Goal: Obtain resource: Obtain resource

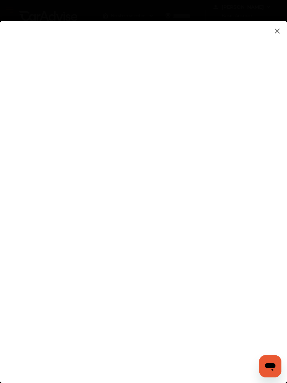
click at [270, 33] on flutter-view at bounding box center [143, 201] width 287 height 361
click at [279, 28] on img at bounding box center [277, 31] width 8 height 9
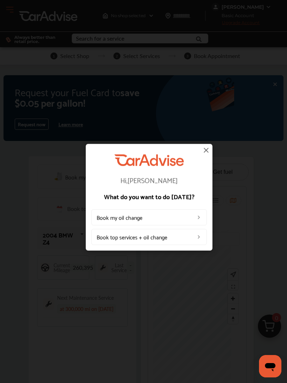
click at [208, 150] on img at bounding box center [206, 150] width 8 height 8
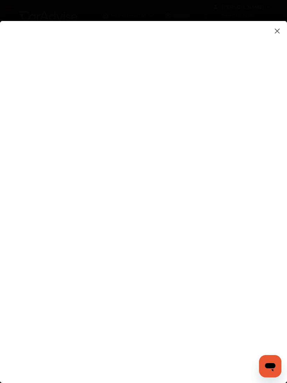
click at [277, 31] on img at bounding box center [277, 31] width 8 height 9
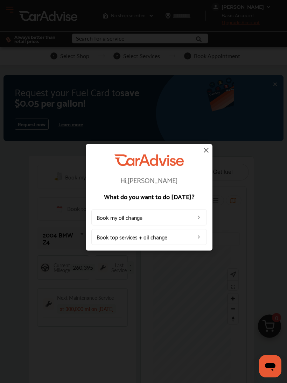
click at [274, 30] on div "Hi, [PERSON_NAME] What do you want to do [DATE]? Book my oil change Book top se…" at bounding box center [149, 197] width 298 height 394
click at [200, 154] on div "Hi, [PERSON_NAME] What do you want to do [DATE]? Book my oil change Book top se…" at bounding box center [149, 197] width 127 height 107
click at [205, 152] on img at bounding box center [206, 150] width 8 height 8
